Goal: Task Accomplishment & Management: Use online tool/utility

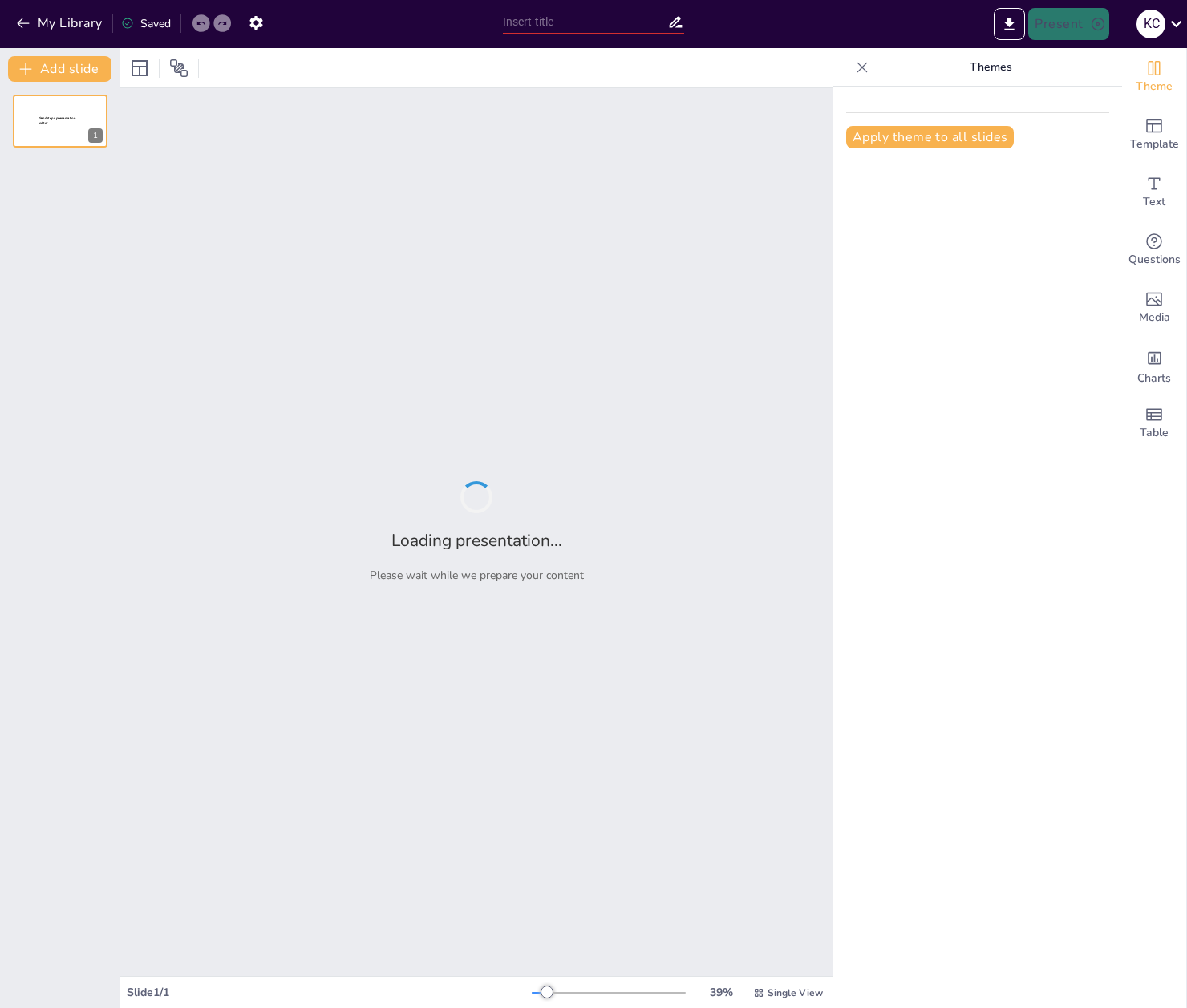
type input "Psychologische Grundlagen für wirtschaftliches Handeln verstehen"
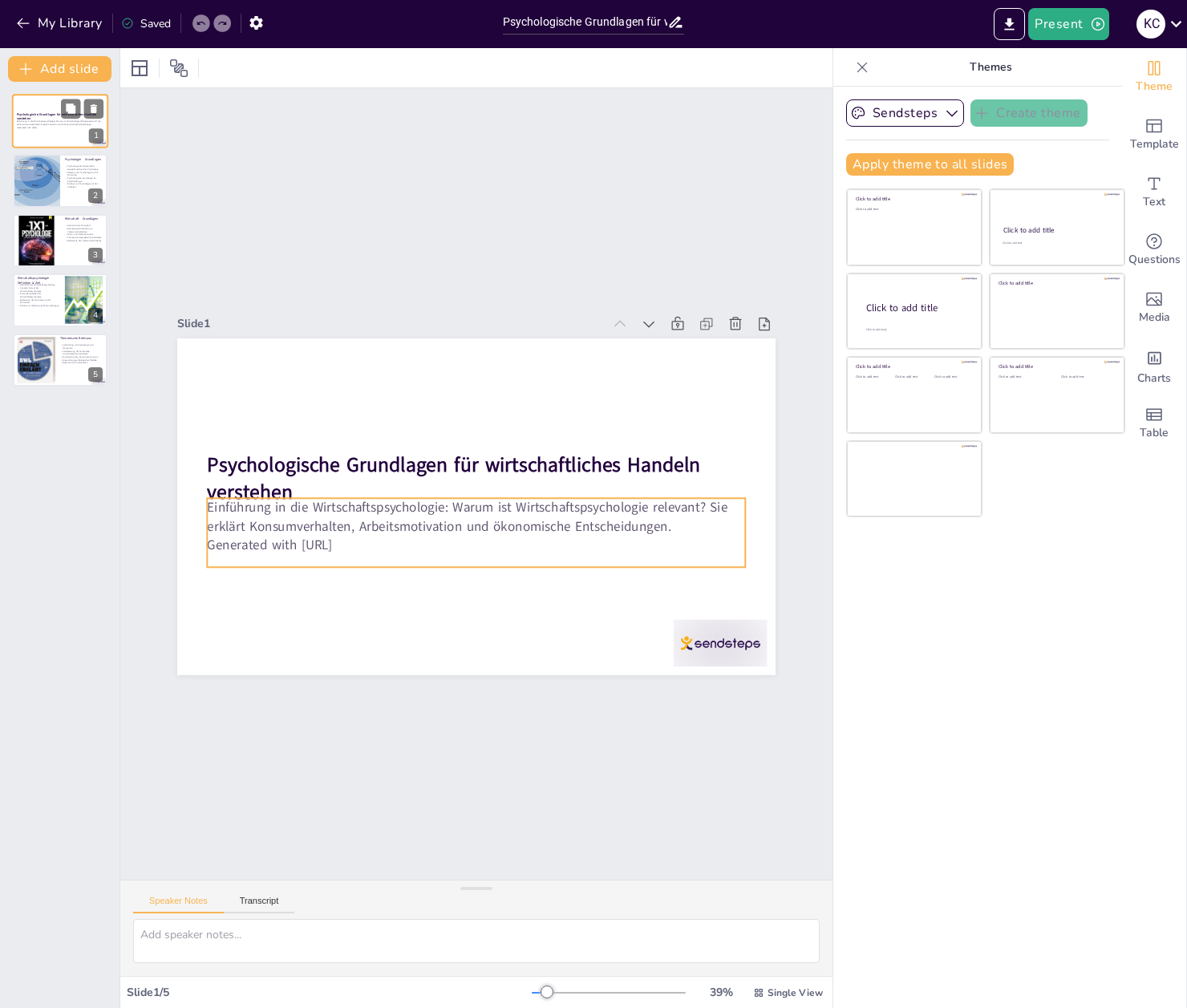
click at [66, 125] on p "Einführung in die Wirtschaftspsychologie: Warum ist Wirtschaftspsychologie rele…" at bounding box center [61, 122] width 87 height 6
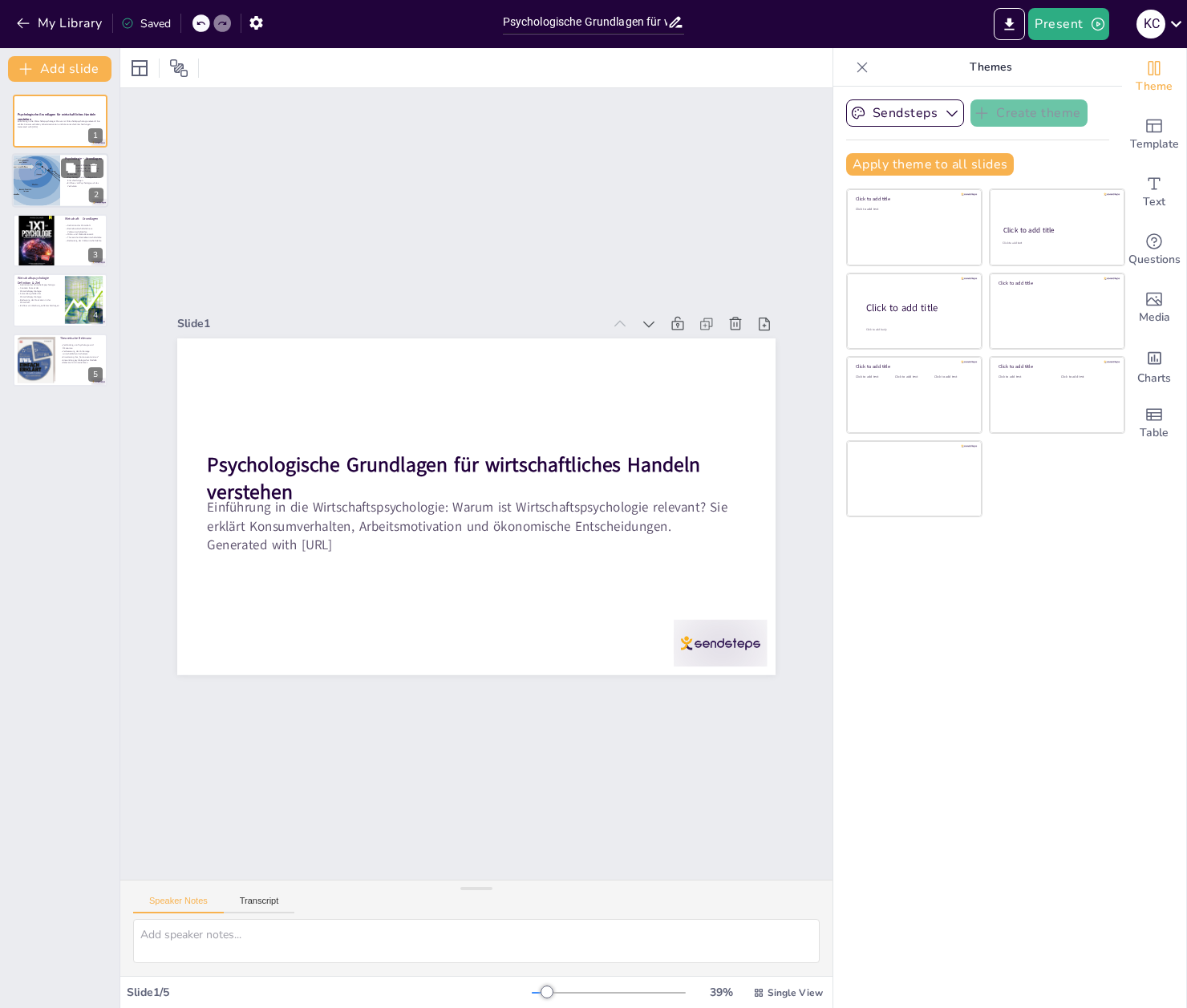
click at [51, 188] on div at bounding box center [35, 181] width 71 height 54
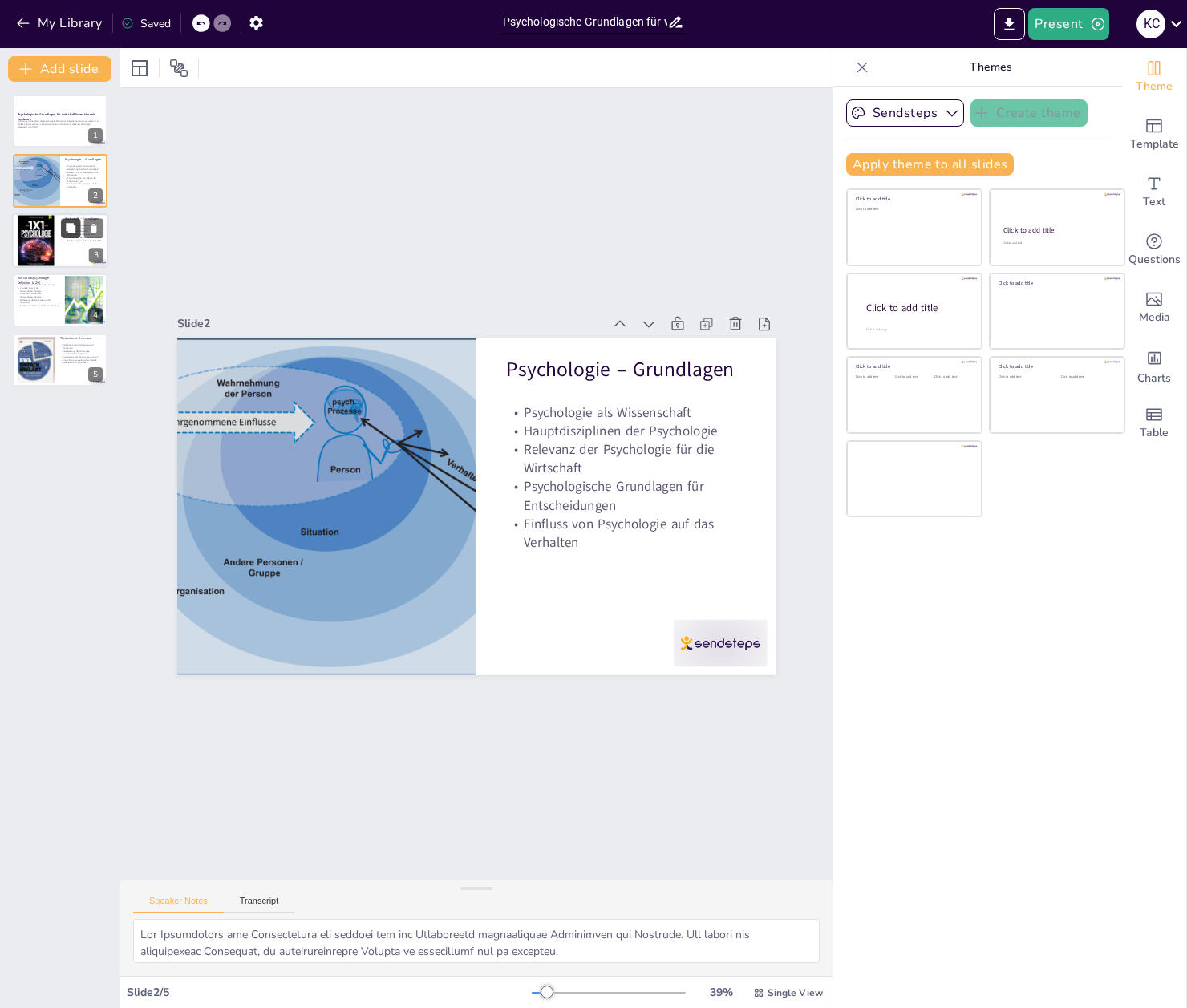
click at [62, 230] on button at bounding box center [70, 227] width 19 height 19
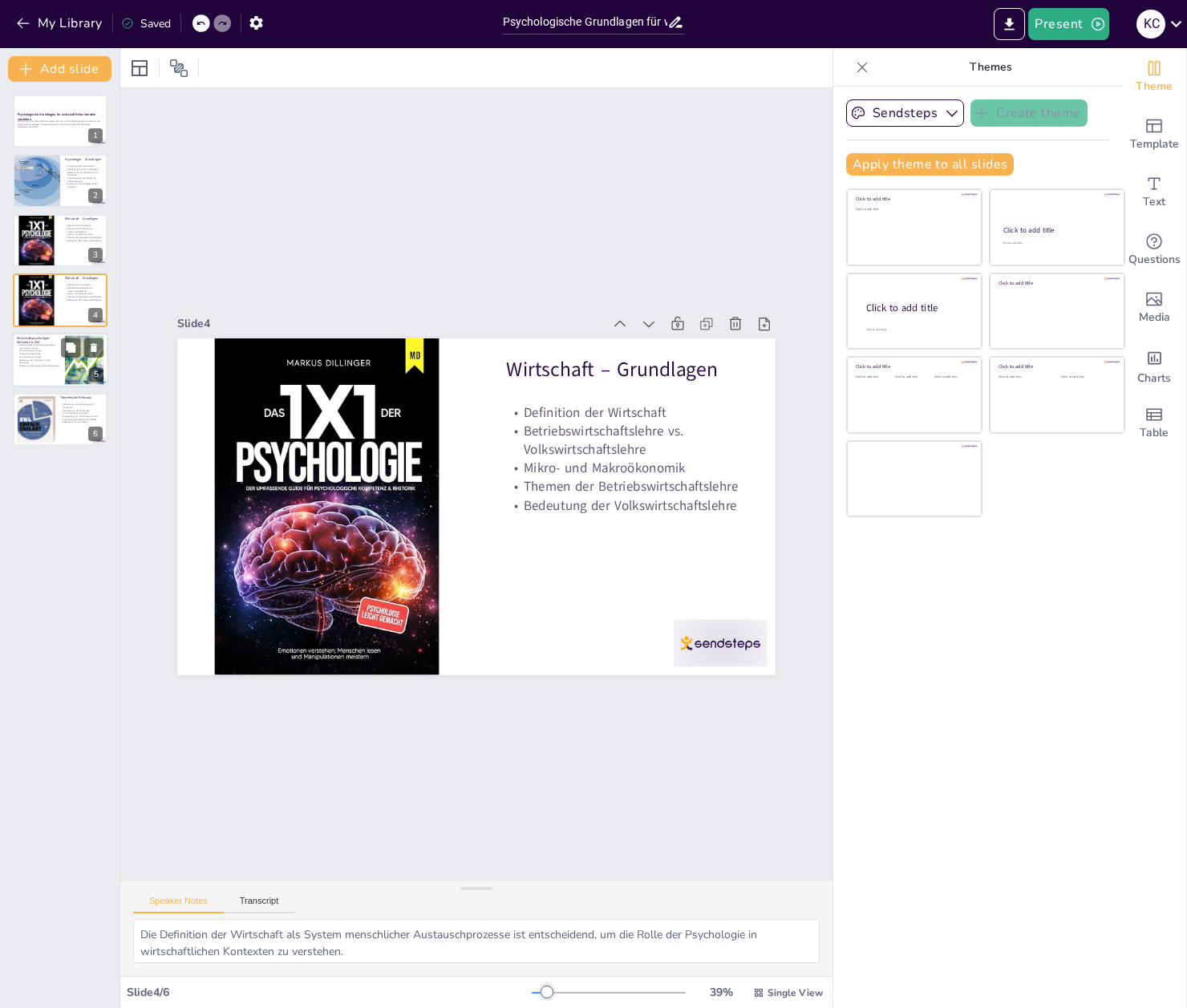
click at [47, 372] on div at bounding box center [60, 360] width 96 height 54
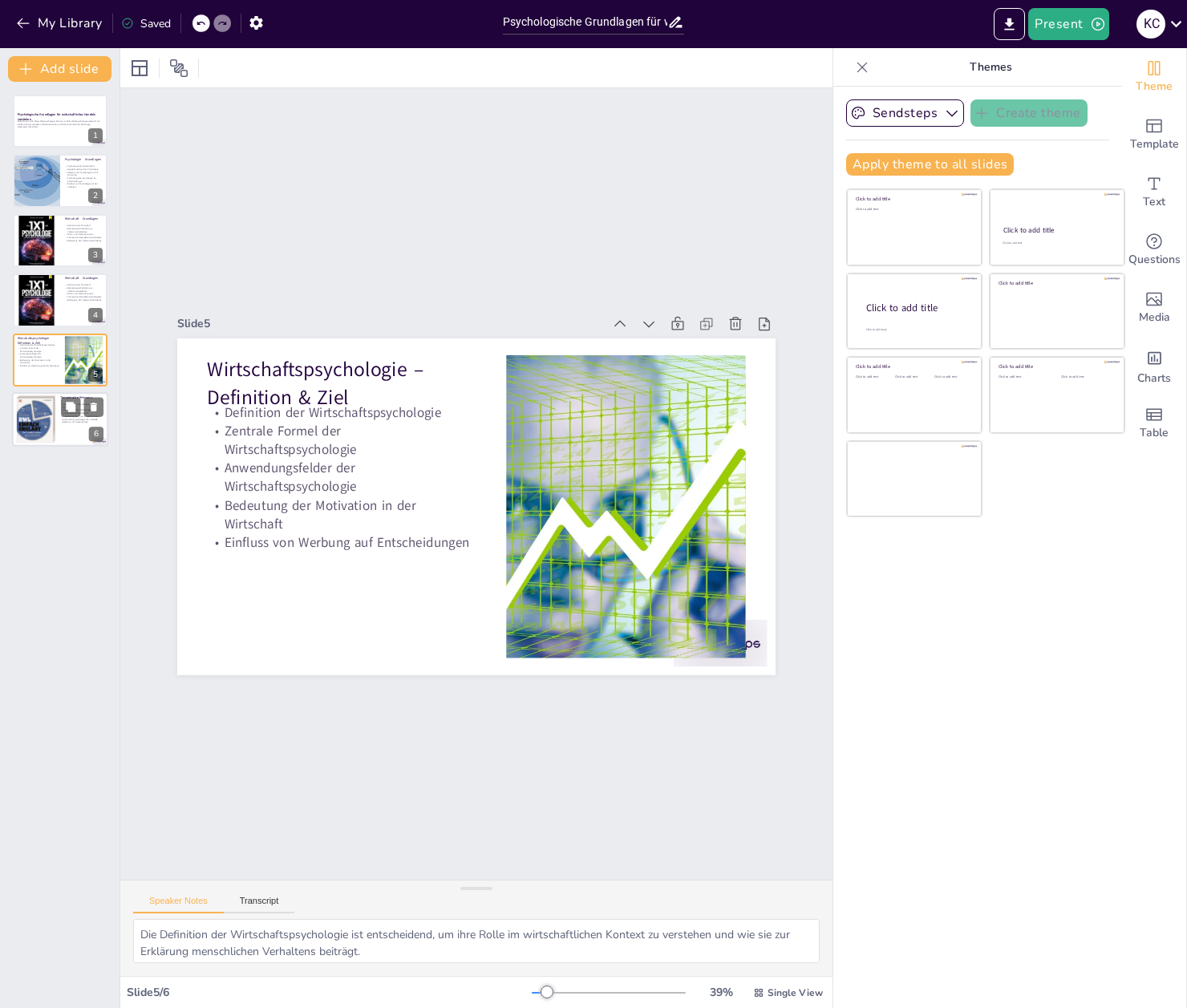
click at [49, 433] on div at bounding box center [36, 420] width 42 height 49
type textarea "Die Verbindung von psychologischen Konzepten mit ökonomischen Modellen ist ents…"
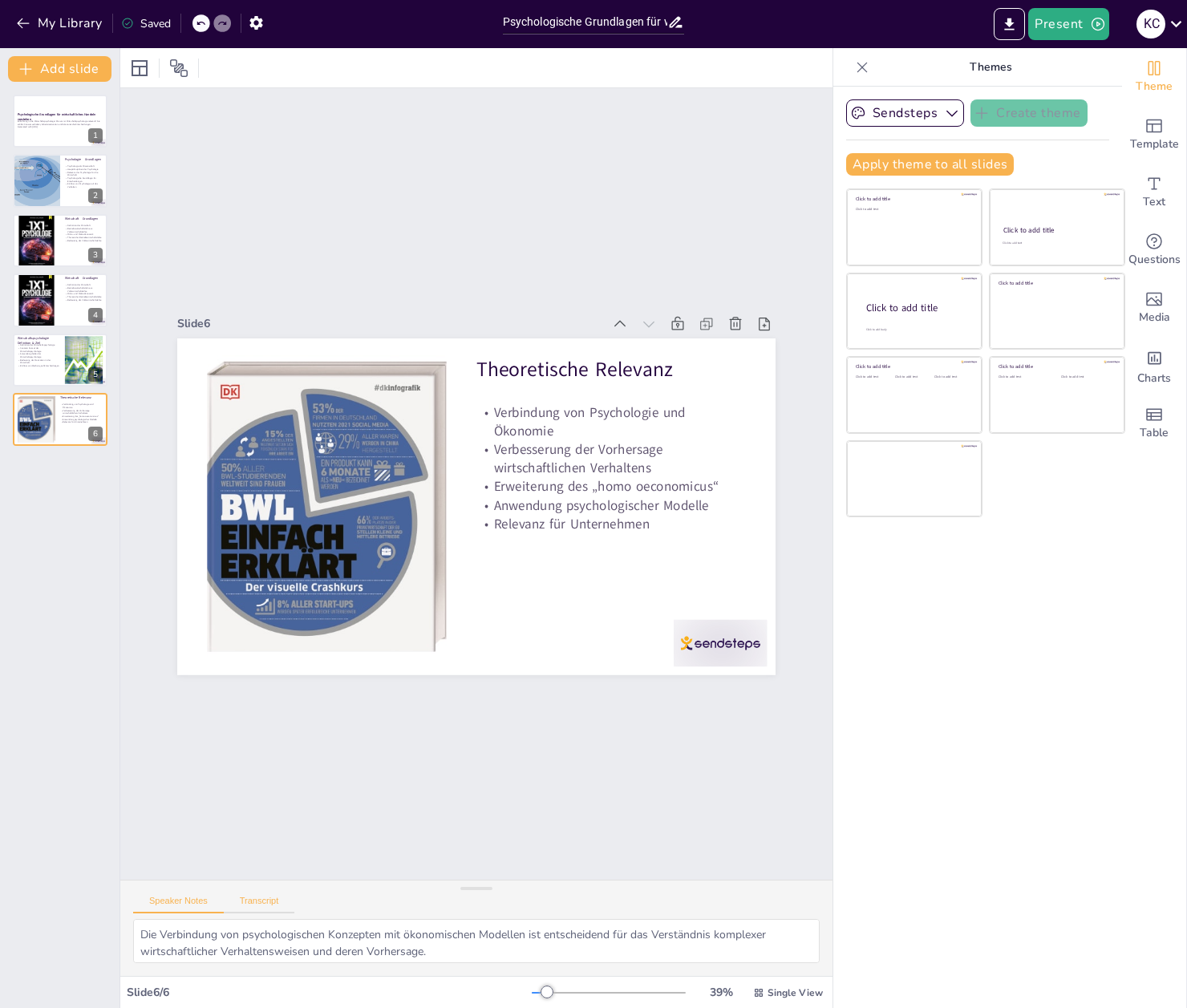
click at [272, 908] on button "Transcript" at bounding box center [259, 905] width 71 height 18
click at [43, 128] on p "Generated with [URL]" at bounding box center [61, 128] width 87 height 3
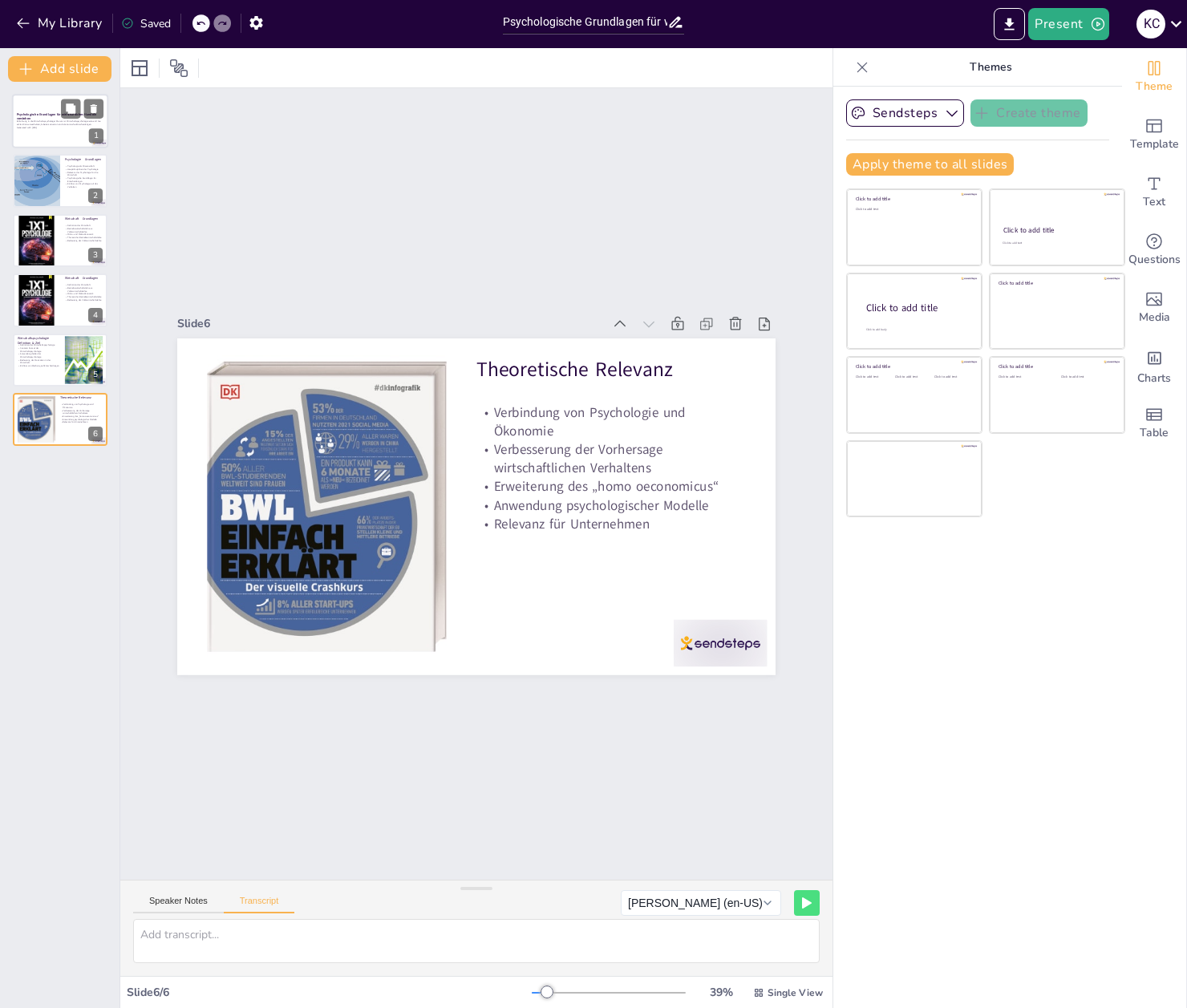
scroll to position [0, 0]
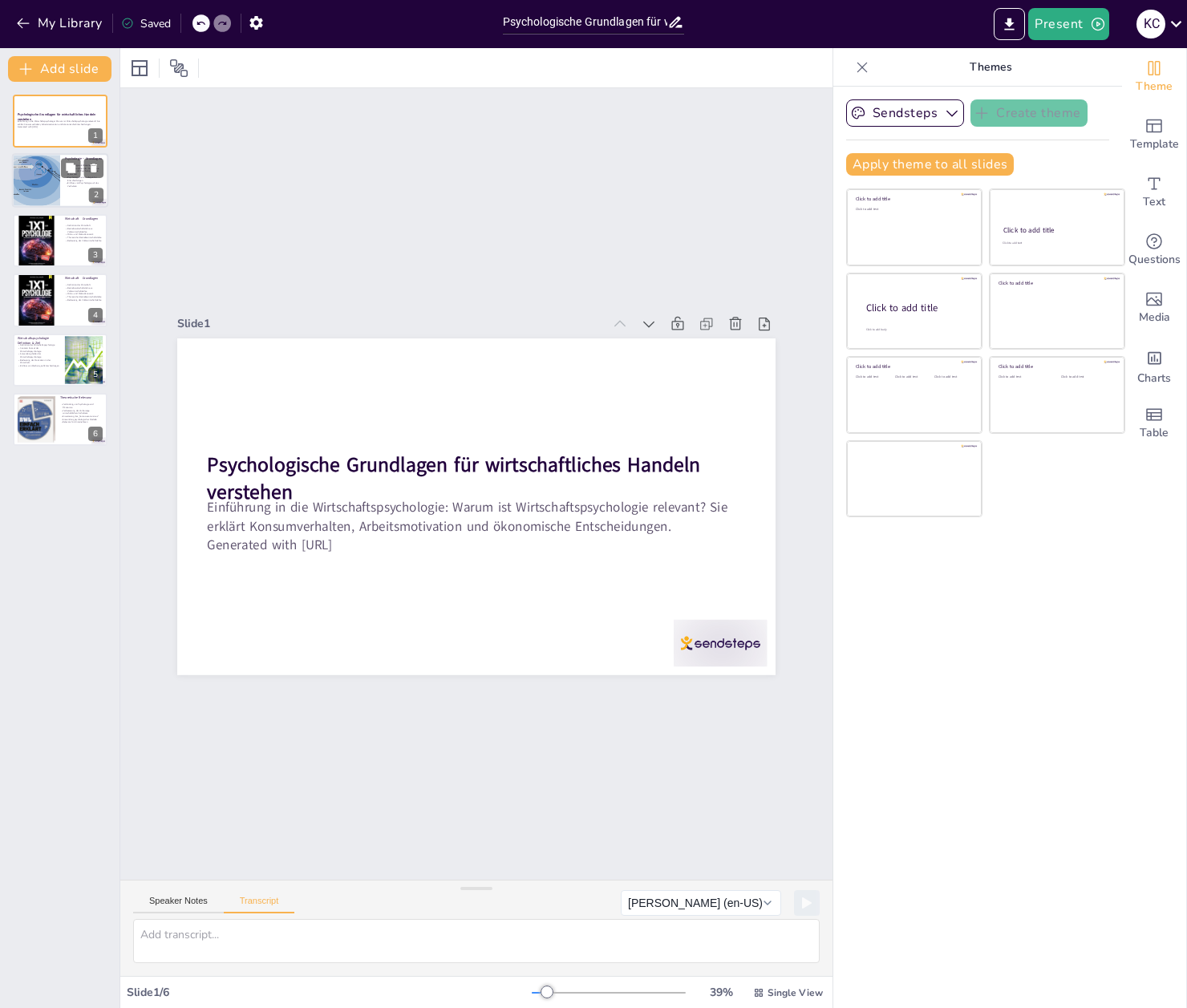
click at [38, 187] on div at bounding box center [35, 181] width 71 height 54
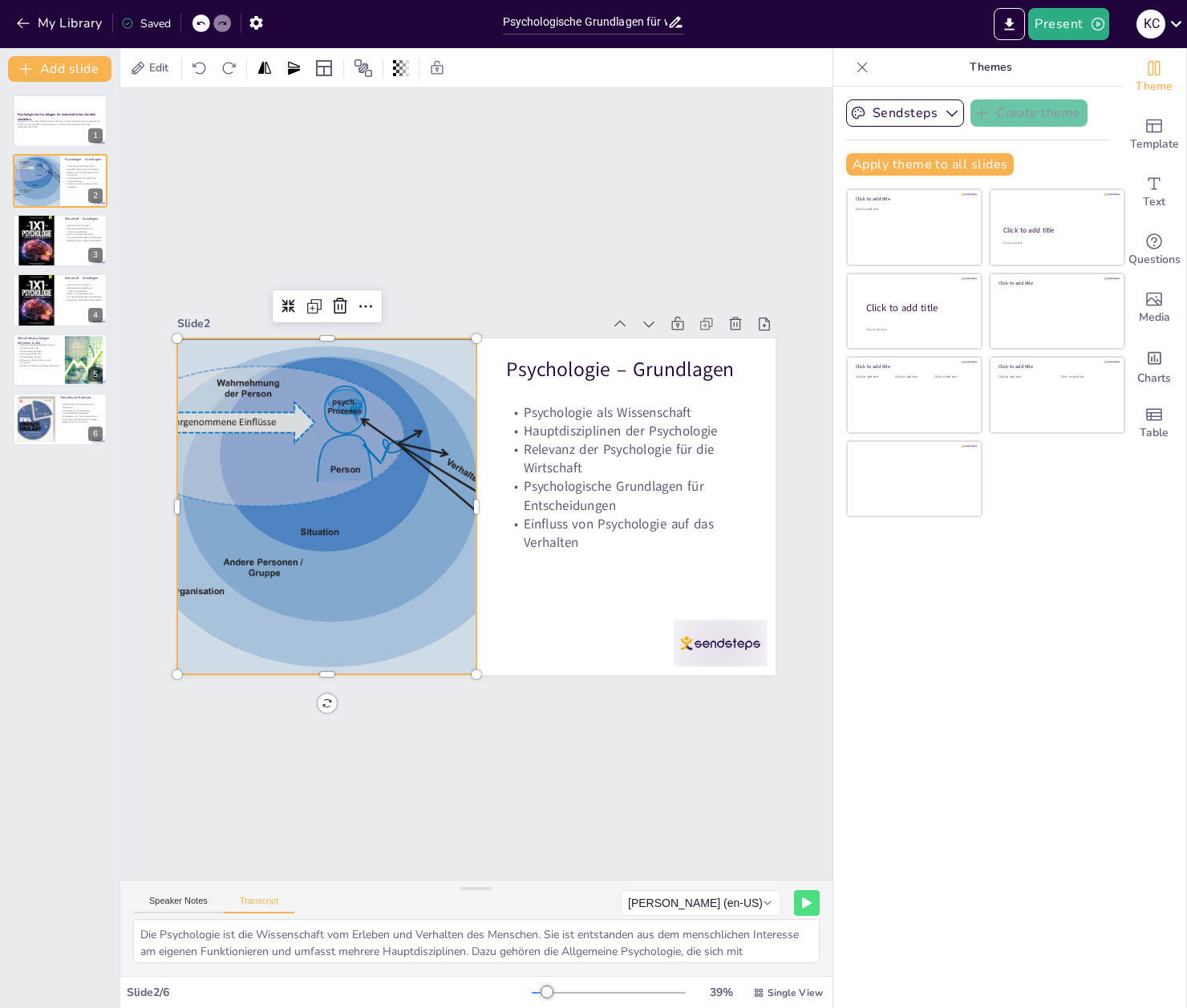
click at [249, 432] on div at bounding box center [327, 507] width 443 height 337
click at [36, 244] on div at bounding box center [36, 240] width 54 height 54
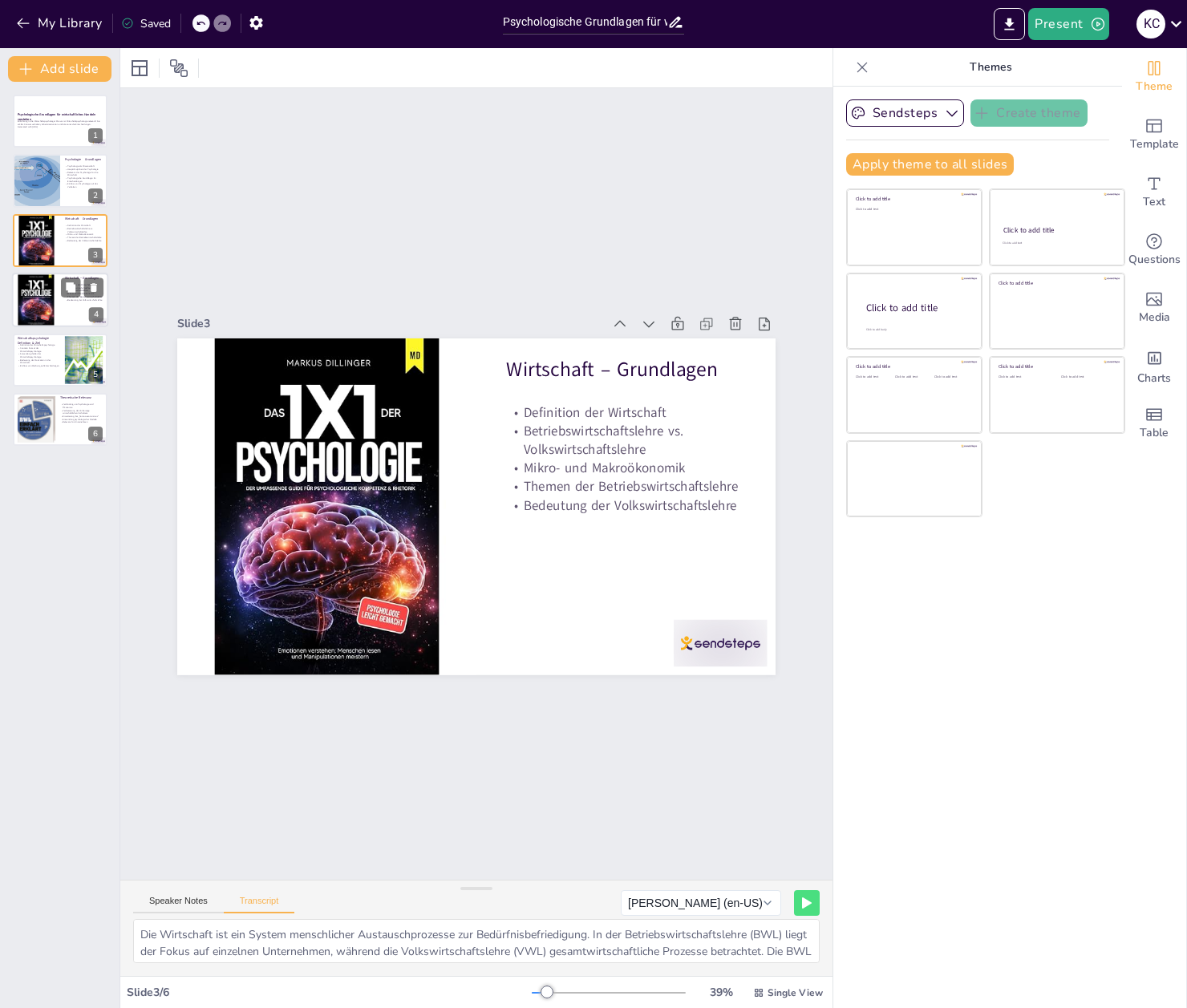
click at [37, 295] on div at bounding box center [36, 299] width 54 height 54
click at [42, 246] on div at bounding box center [36, 240] width 54 height 54
click at [49, 297] on div at bounding box center [36, 299] width 54 height 54
click at [53, 244] on div at bounding box center [36, 240] width 54 height 54
click at [96, 225] on icon at bounding box center [94, 228] width 7 height 9
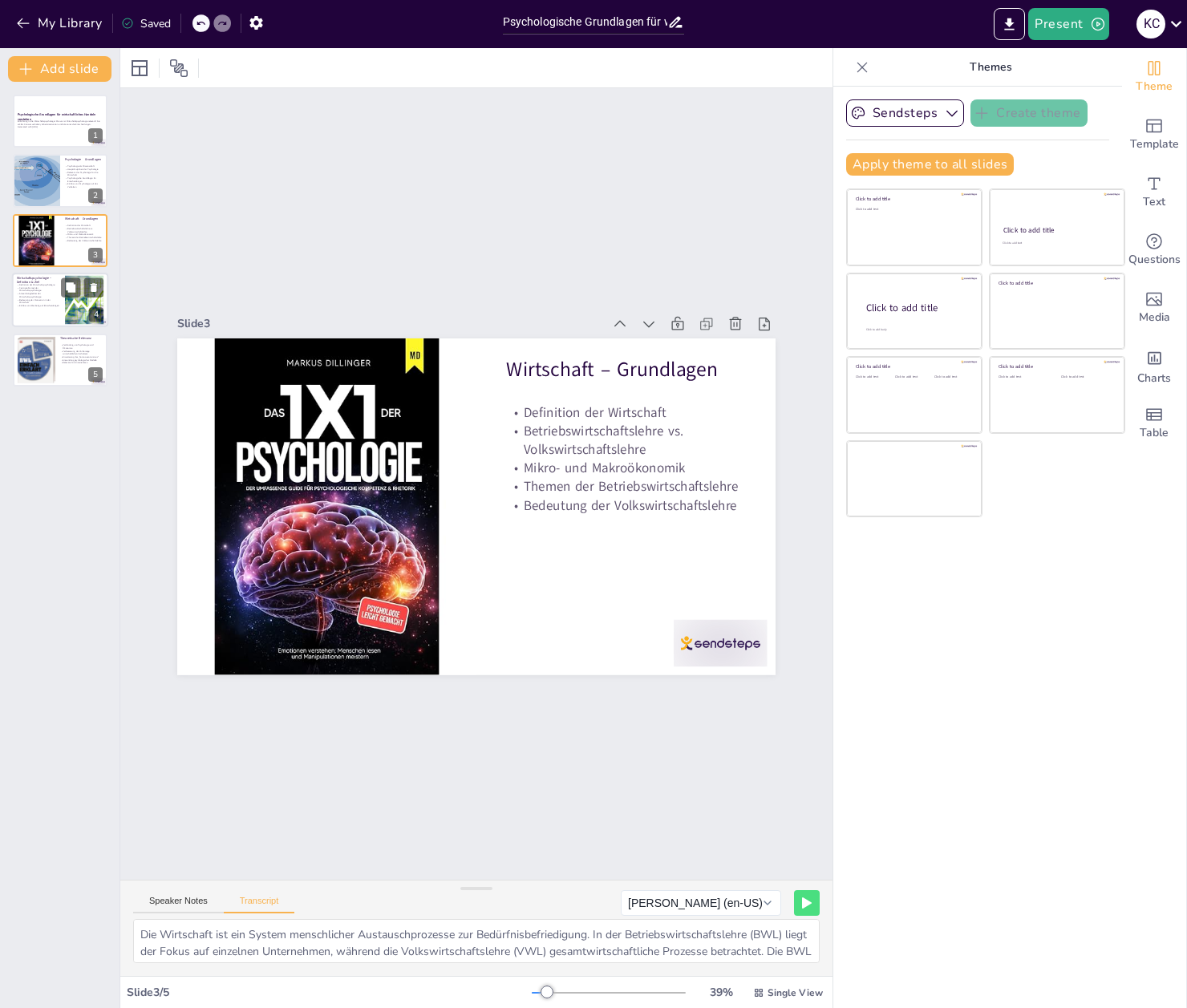
click at [39, 303] on p "Bedeutung der Motivation in der Wirtschaft" at bounding box center [39, 301] width 43 height 6
type textarea "Die Wirtschaftspsychologie untersucht das Erleben und Verhalten des Menschen be…"
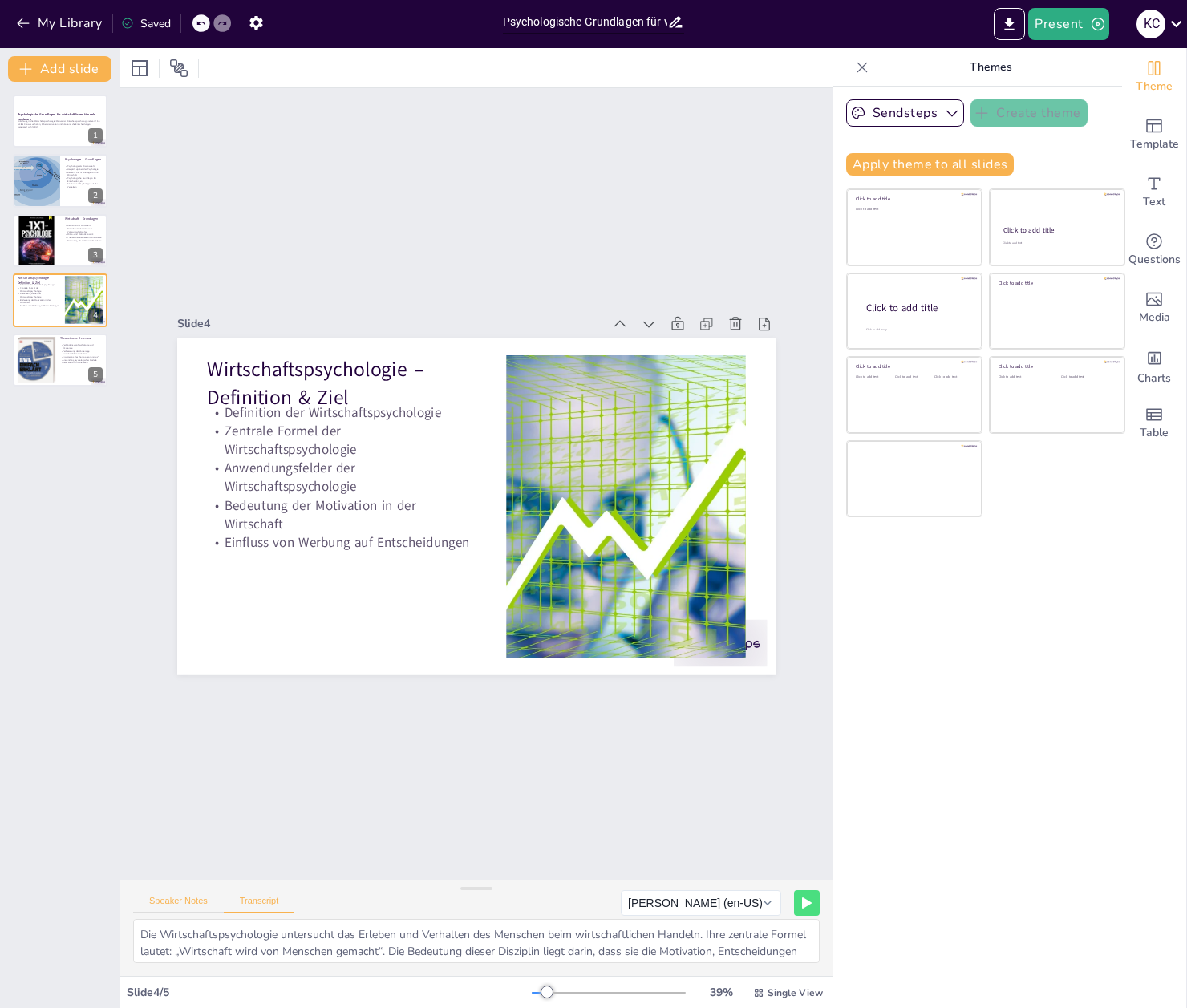
click at [181, 900] on button "Speaker Notes" at bounding box center [178, 905] width 91 height 18
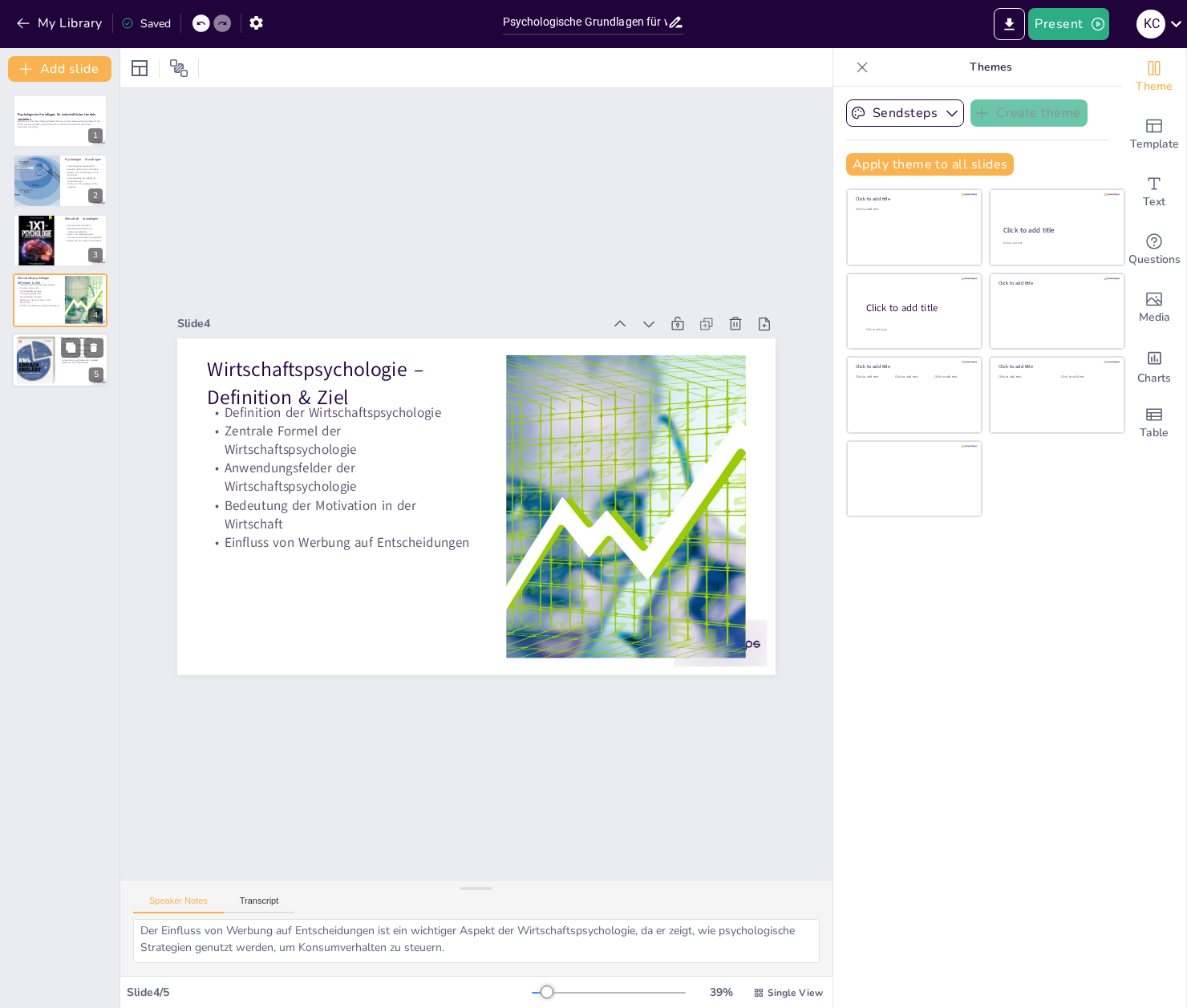
click at [48, 367] on div at bounding box center [36, 360] width 42 height 49
type textarea "Die Verbindung von psychologischen Konzepten mit ökonomischen Modellen ist ents…"
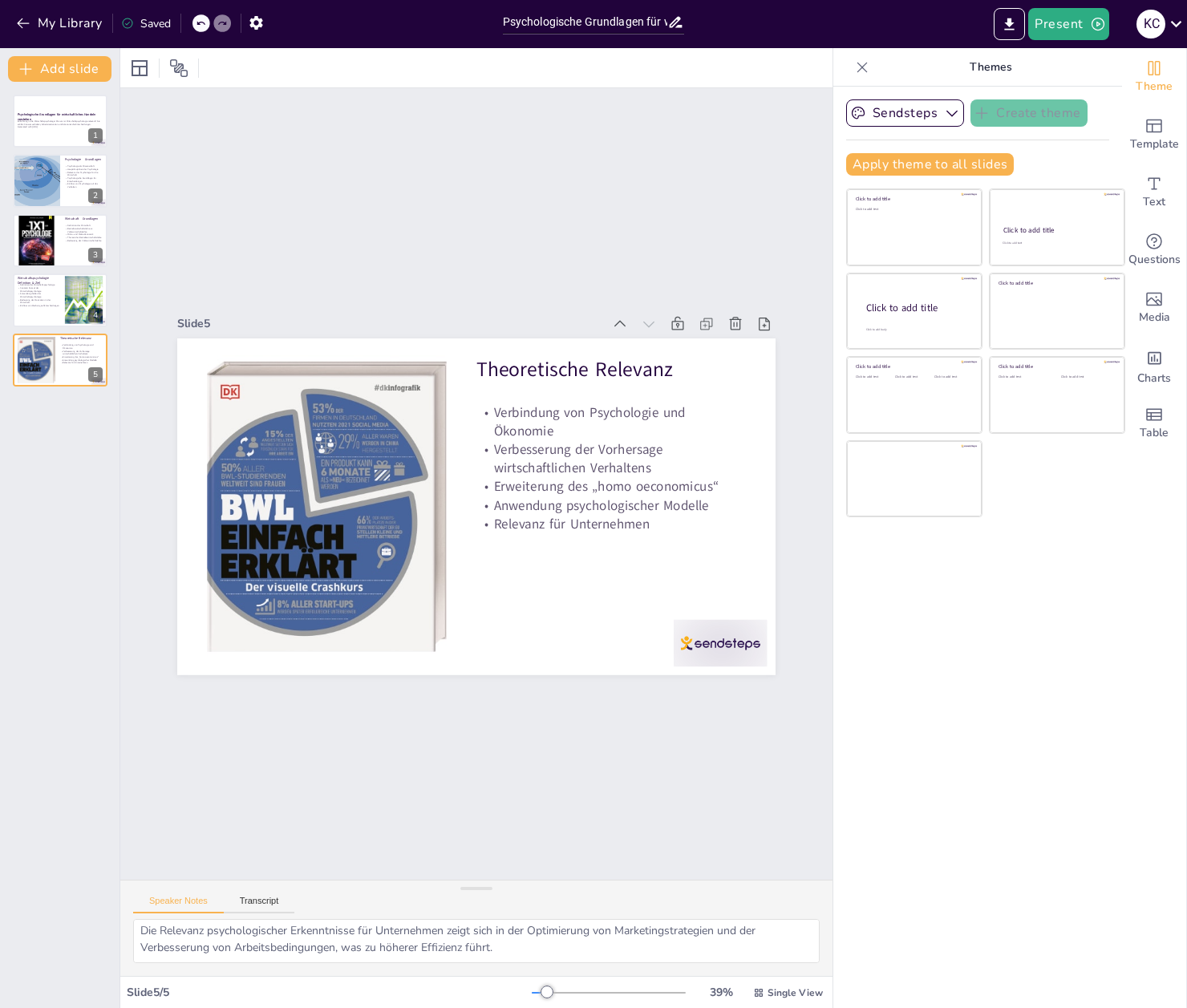
click at [278, 24] on div "My Library Saved" at bounding box center [247, 22] width 495 height 29
click at [262, 25] on icon "button" at bounding box center [256, 23] width 13 height 14
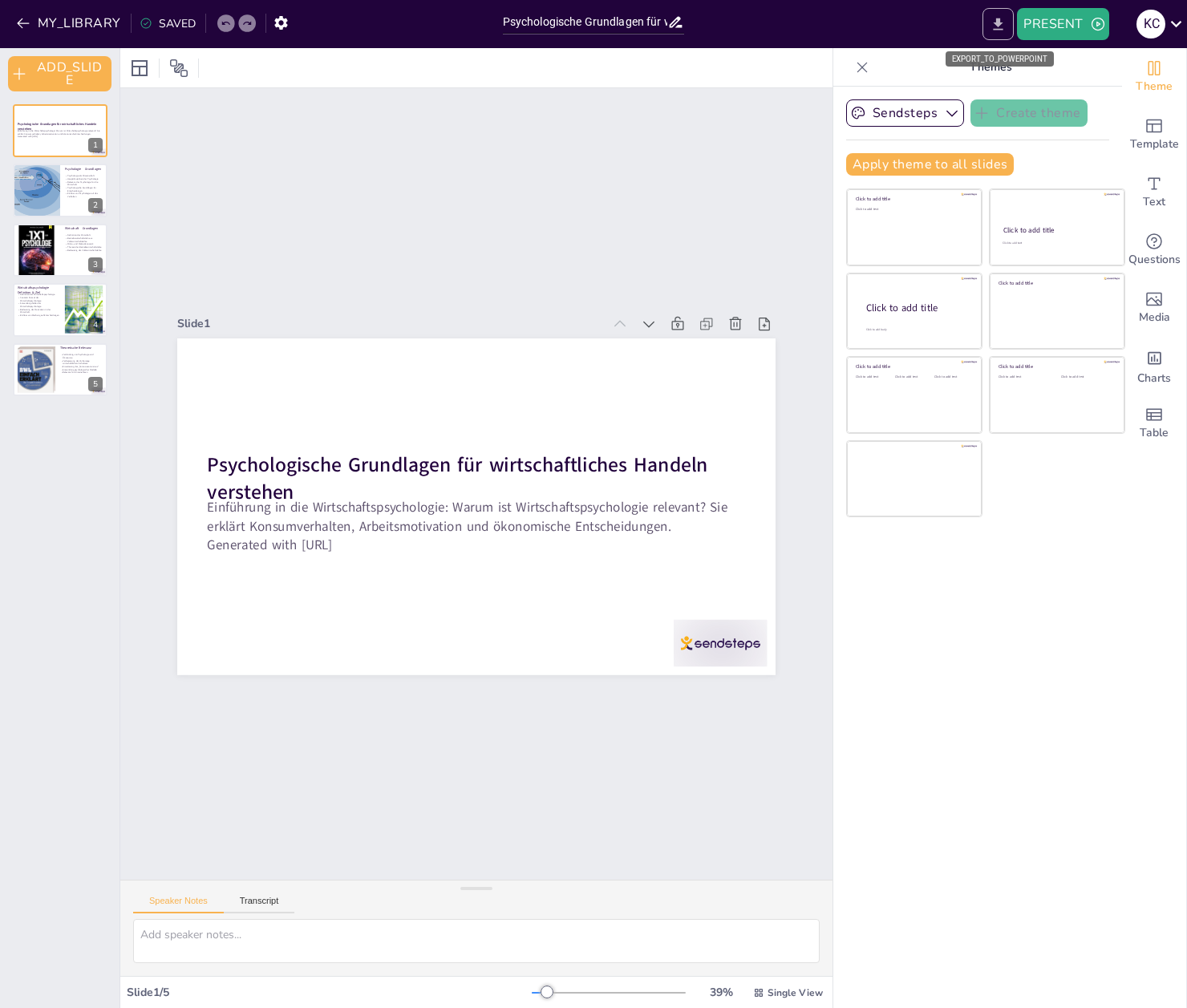
click at [999, 21] on icon "EXPORT_TO_POWERPOINT" at bounding box center [999, 24] width 10 height 12
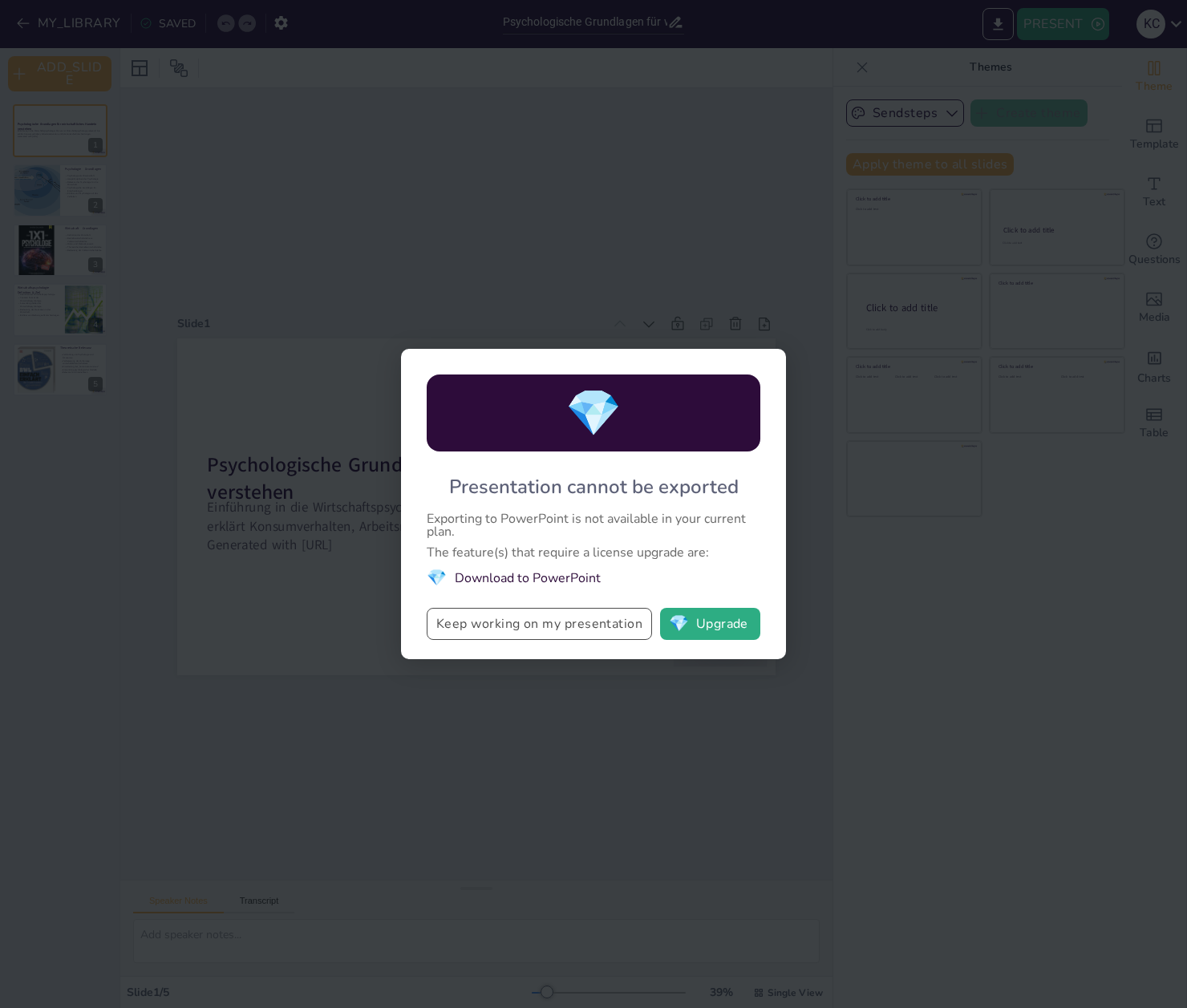
click at [520, 625] on button "Keep working on my presentation" at bounding box center [539, 623] width 226 height 32
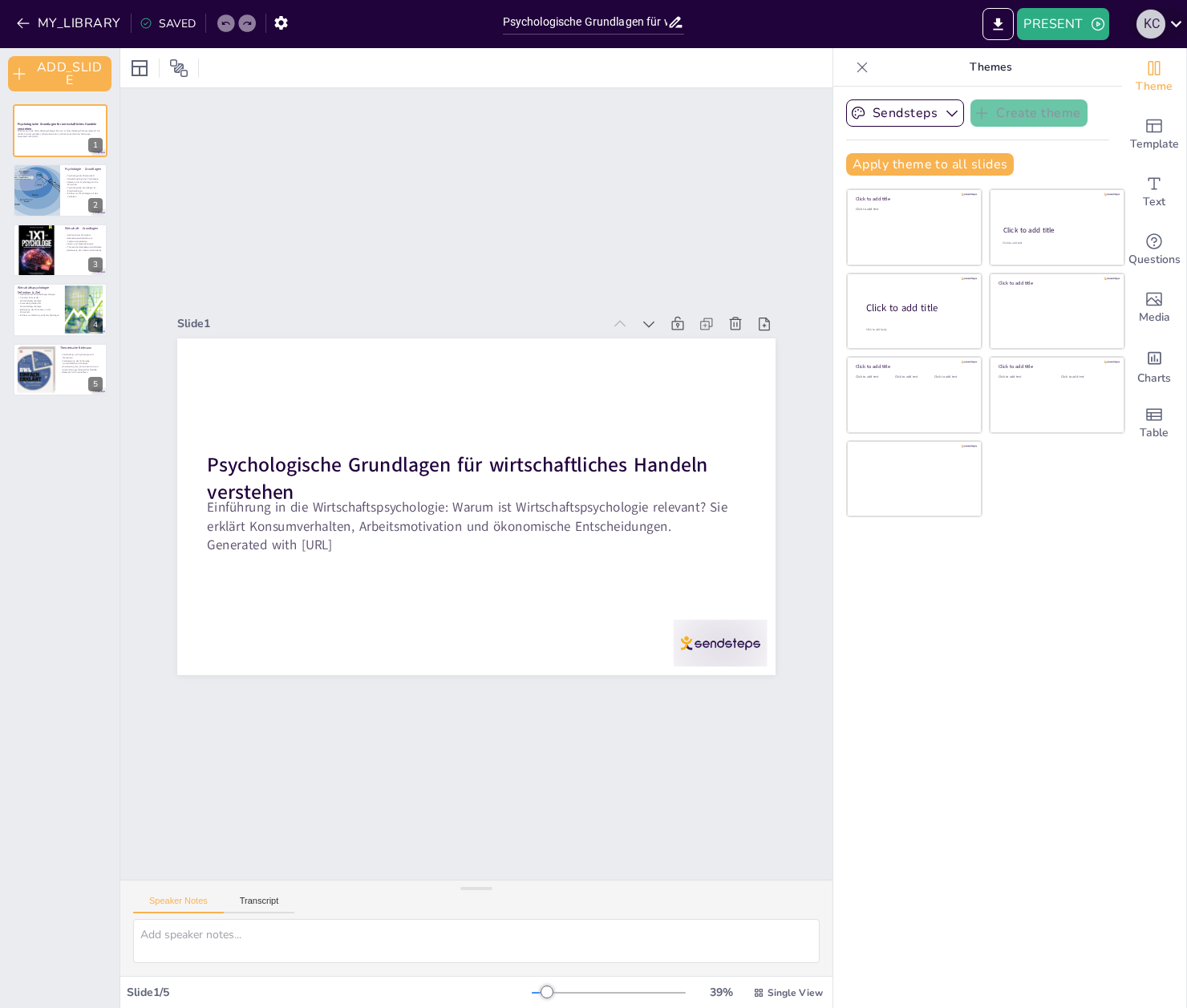
click at [1161, 30] on div "K C" at bounding box center [1151, 24] width 29 height 29
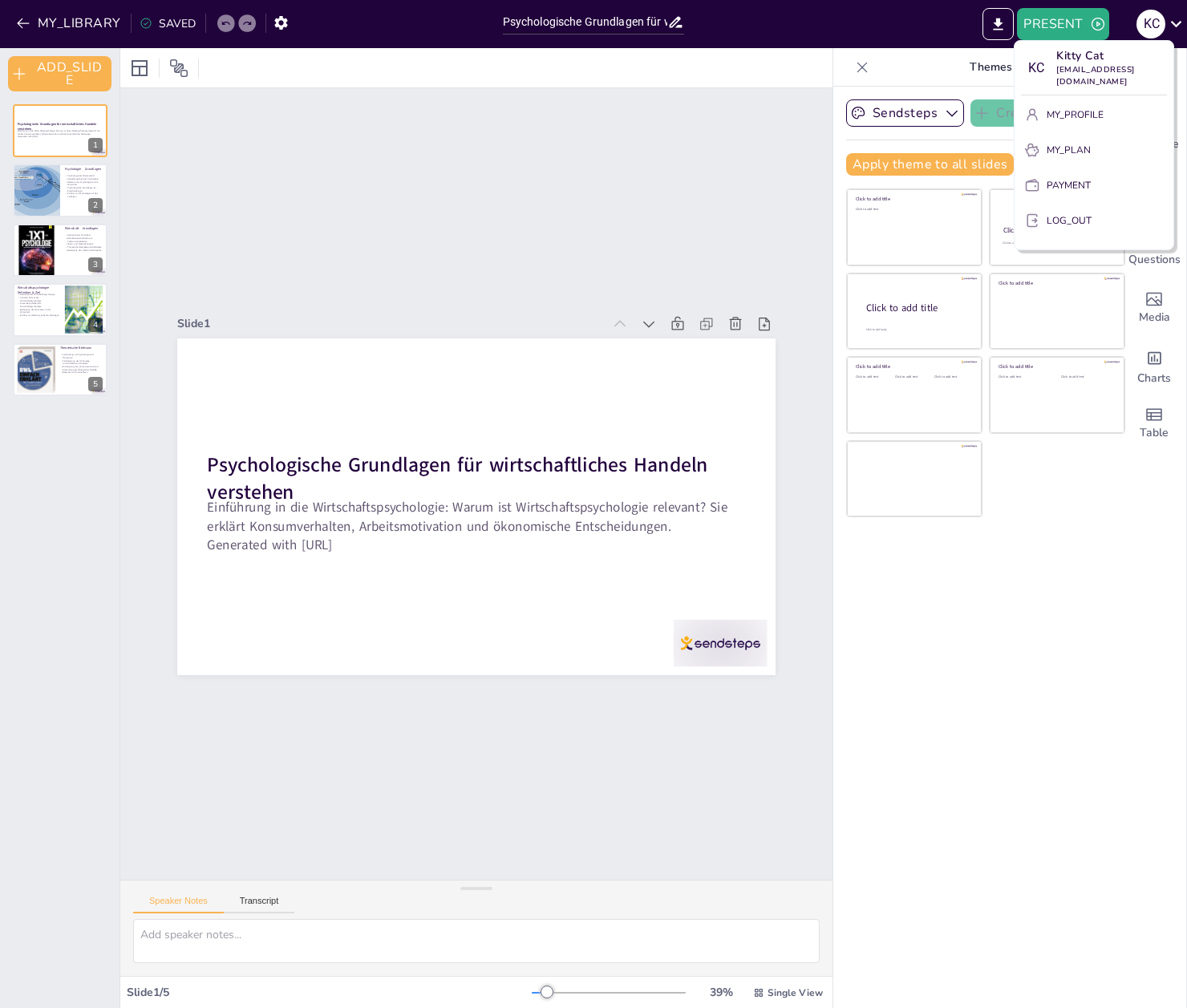
click at [1104, 102] on button "MY_PROFILE" at bounding box center [1094, 114] width 146 height 25
